Goal: Check status

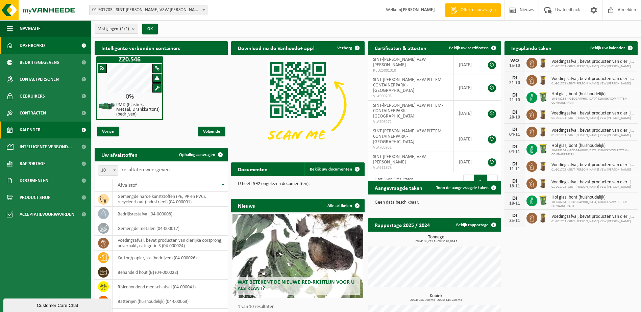
click at [35, 133] on span "Kalender" at bounding box center [30, 130] width 21 height 17
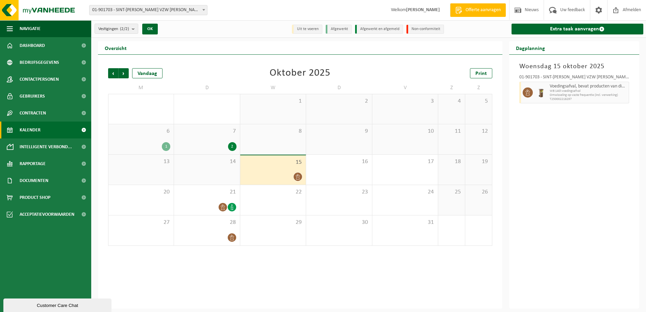
click at [281, 174] on div at bounding box center [273, 176] width 59 height 9
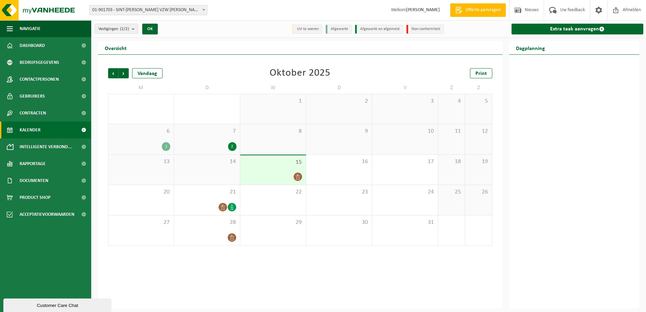
click at [297, 178] on icon at bounding box center [298, 177] width 6 height 6
